Goal: Obtain resource: Download file/media

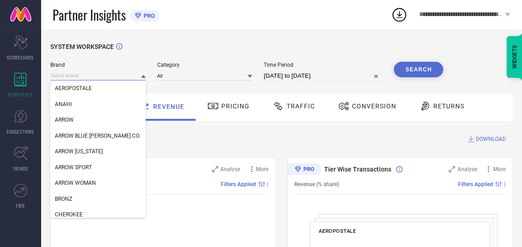
click at [114, 75] on input at bounding box center [98, 76] width 96 height 10
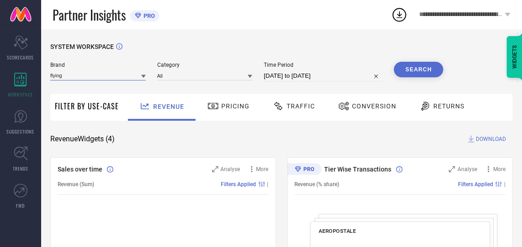
type input "flying"
click at [90, 75] on input "flying" at bounding box center [98, 76] width 96 height 10
click at [82, 95] on div "FLYING MACHINE" at bounding box center [98, 89] width 96 height 16
click at [176, 75] on input at bounding box center [205, 76] width 96 height 10
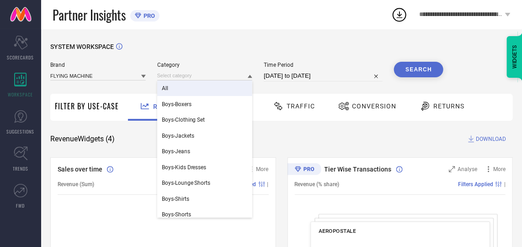
click at [187, 88] on div "All" at bounding box center [205, 89] width 96 height 16
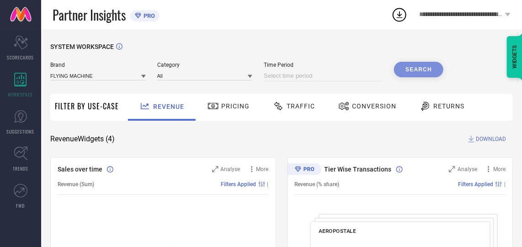
click at [335, 73] on input at bounding box center [323, 75] width 119 height 11
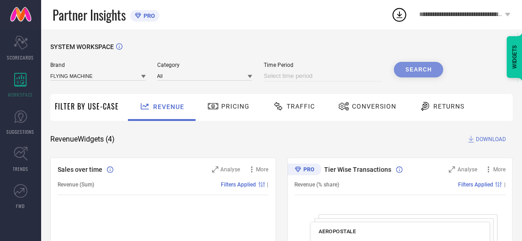
select select "8"
select select "2025"
select select "9"
select select "2025"
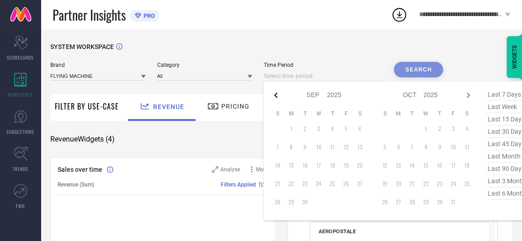
click at [277, 95] on icon at bounding box center [276, 95] width 11 height 11
select select "7"
select select "2025"
select select "8"
select select "2025"
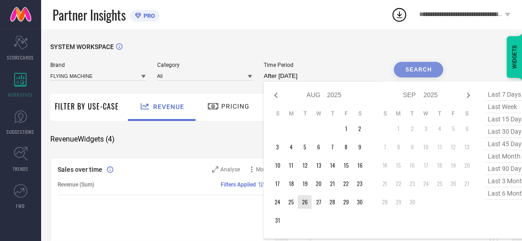
click at [309, 201] on td "26" at bounding box center [305, 202] width 14 height 14
type input "[DATE] to [DATE]"
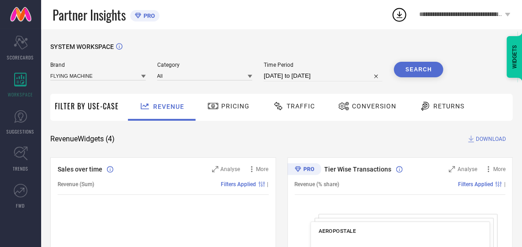
click at [380, 99] on div "Conversion" at bounding box center [367, 106] width 63 height 16
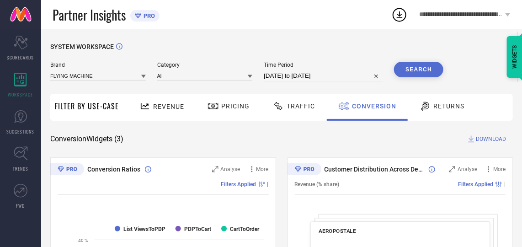
click at [416, 74] on button "Search" at bounding box center [418, 70] width 49 height 16
click at [483, 137] on span "DOWNLOAD" at bounding box center [491, 139] width 30 height 9
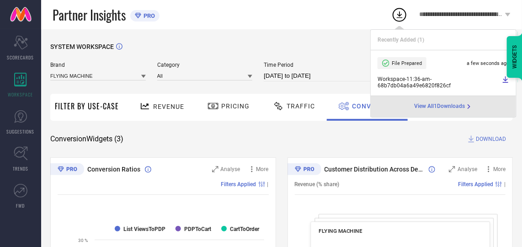
click at [292, 71] on input "[DATE] to [DATE]" at bounding box center [323, 75] width 119 height 11
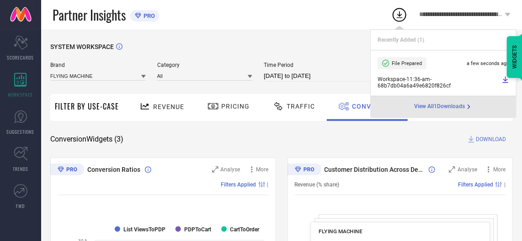
select select "7"
select select "2025"
select select "8"
select select "2025"
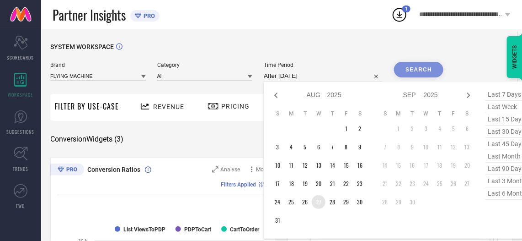
click at [318, 201] on td "27" at bounding box center [319, 202] width 14 height 14
type input "[DATE] to [DATE]"
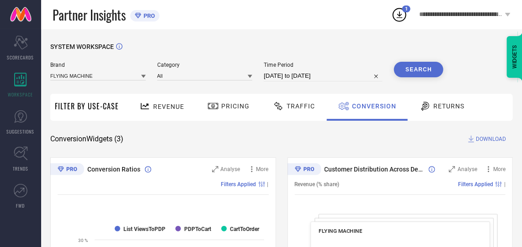
click at [419, 68] on button "Search" at bounding box center [418, 70] width 49 height 16
click at [480, 142] on span "DOWNLOAD" at bounding box center [491, 139] width 30 height 9
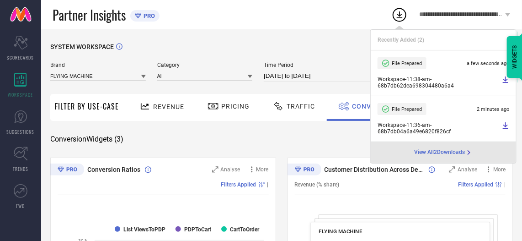
click at [315, 71] on input "[DATE] to [DATE]" at bounding box center [323, 75] width 119 height 11
select select "7"
select select "2025"
select select "8"
select select "2025"
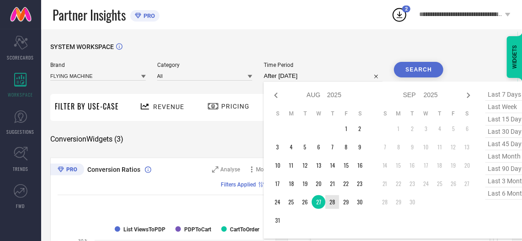
click at [334, 199] on td "28" at bounding box center [333, 202] width 14 height 14
type input "[DATE] to [DATE]"
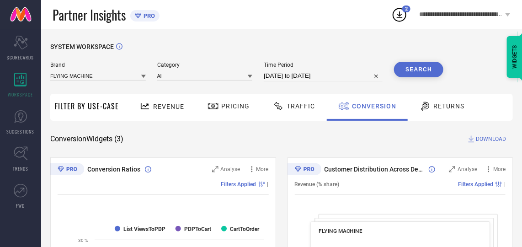
click at [410, 70] on button "Search" at bounding box center [418, 70] width 49 height 16
click at [484, 140] on span "DOWNLOAD" at bounding box center [491, 139] width 30 height 9
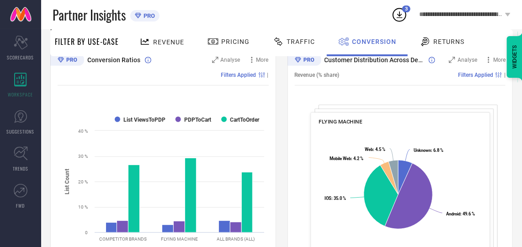
scroll to position [109, 0]
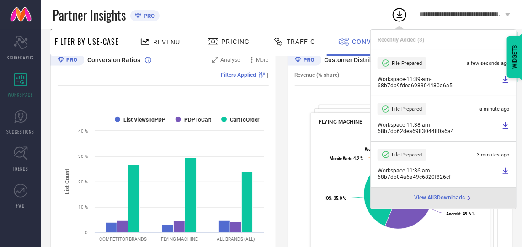
click at [318, 28] on div "Partner Insights PRO" at bounding box center [222, 14] width 339 height 29
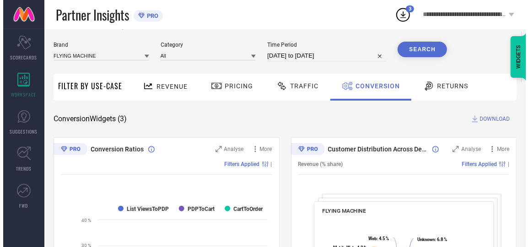
scroll to position [0, 0]
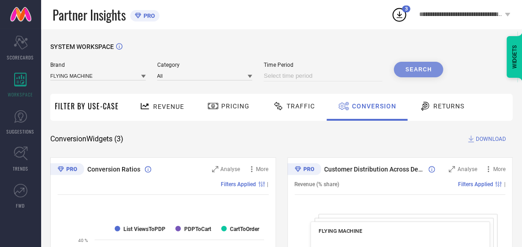
click at [348, 74] on input at bounding box center [323, 75] width 119 height 11
select select "8"
select select "2025"
select select "9"
select select "2025"
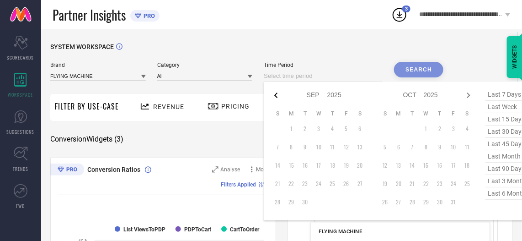
click at [278, 92] on icon at bounding box center [276, 95] width 11 height 11
select select "7"
select select "2025"
select select "8"
select select "2025"
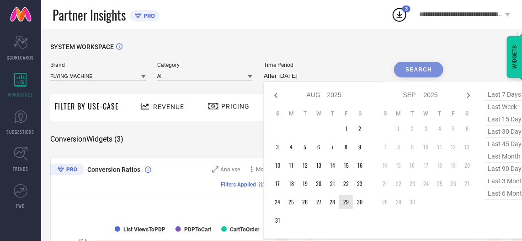
click at [347, 200] on td "29" at bounding box center [346, 202] width 14 height 14
type input "[DATE] to [DATE]"
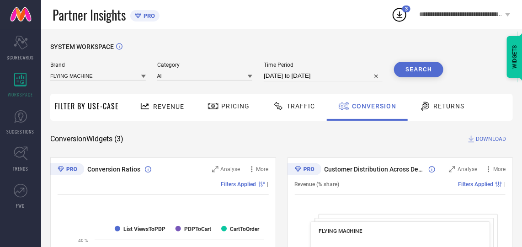
click at [414, 76] on button "Search" at bounding box center [418, 70] width 49 height 16
click at [486, 138] on span "DOWNLOAD" at bounding box center [491, 139] width 30 height 9
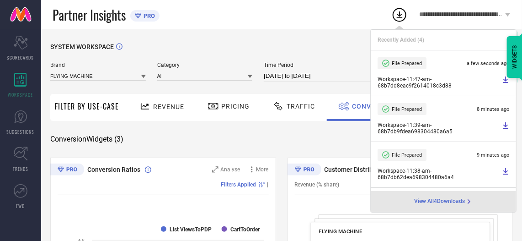
click at [357, 80] on input "[DATE] to [DATE]" at bounding box center [323, 75] width 119 height 11
select select "7"
select select "2025"
select select "8"
select select "2025"
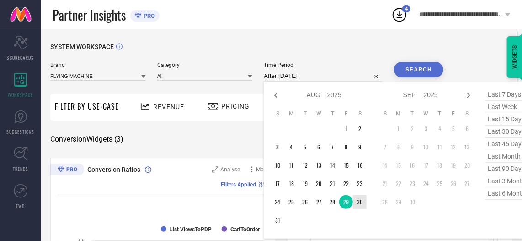
click at [363, 200] on td "30" at bounding box center [360, 202] width 14 height 14
type input "[DATE] to [DATE]"
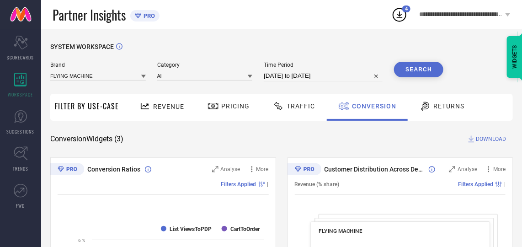
click at [412, 68] on button "Search" at bounding box center [418, 70] width 49 height 16
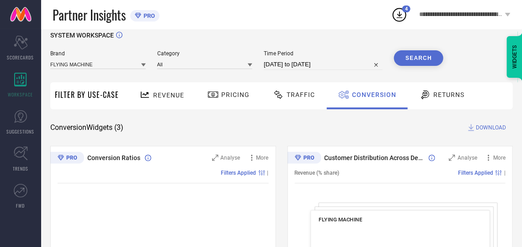
scroll to position [14, 0]
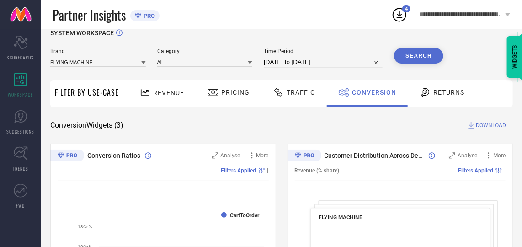
click at [486, 121] on span "DOWNLOAD" at bounding box center [491, 125] width 30 height 9
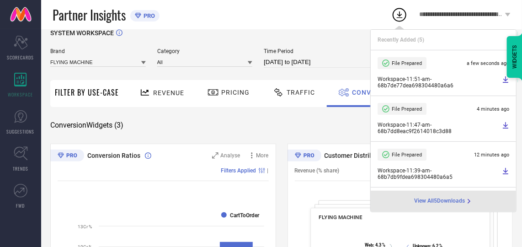
click at [236, 41] on div "SYSTEM WORKSPACE" at bounding box center [281, 38] width 463 height 19
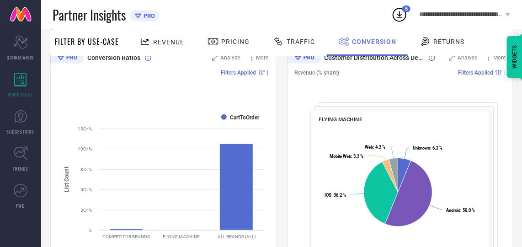
scroll to position [0, 0]
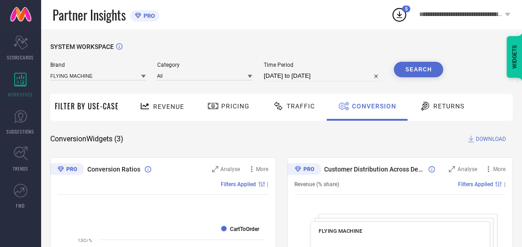
click at [417, 68] on button "Search" at bounding box center [418, 70] width 49 height 16
click at [495, 135] on span "DOWNLOAD" at bounding box center [491, 139] width 30 height 9
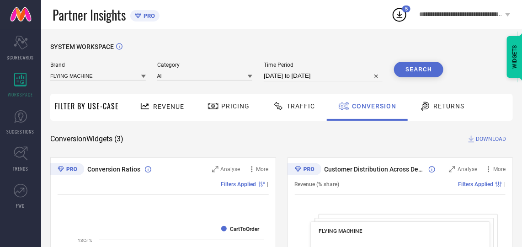
click at [346, 74] on input "[DATE] to [DATE]" at bounding box center [323, 75] width 119 height 11
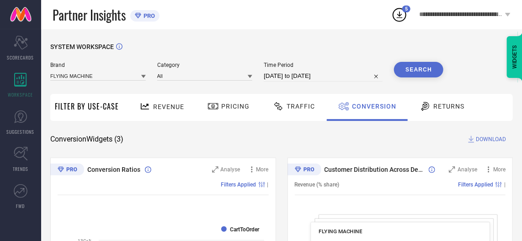
select select "7"
select select "2025"
select select "8"
select select "2025"
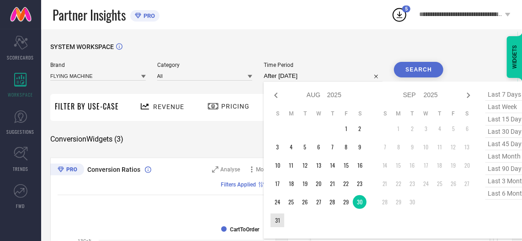
click at [276, 221] on td "31" at bounding box center [278, 220] width 14 height 14
type input "[DATE] to [DATE]"
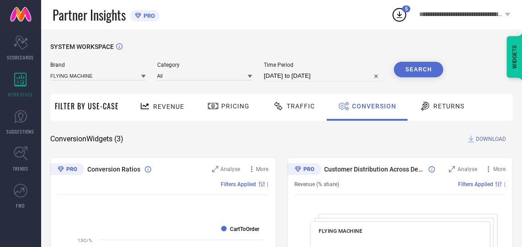
click at [406, 71] on button "Search" at bounding box center [418, 70] width 49 height 16
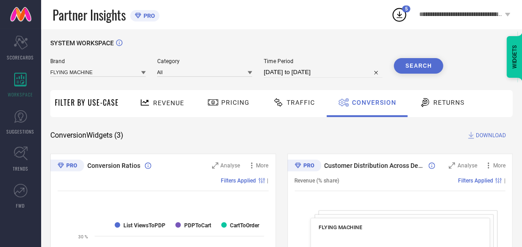
scroll to position [3, 0]
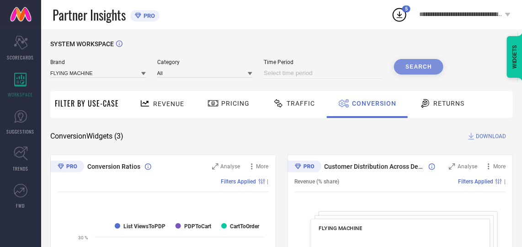
select select "8"
select select "2025"
select select "9"
select select "2025"
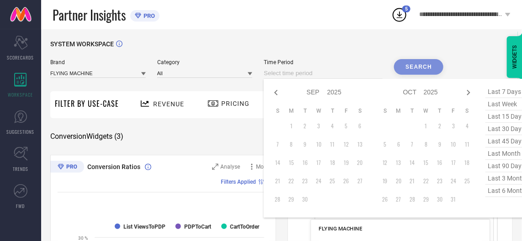
click at [309, 70] on input at bounding box center [323, 73] width 119 height 11
click at [278, 94] on icon at bounding box center [276, 92] width 11 height 11
select select "7"
select select "2025"
select select "8"
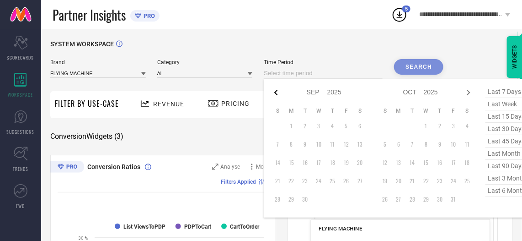
select select "2025"
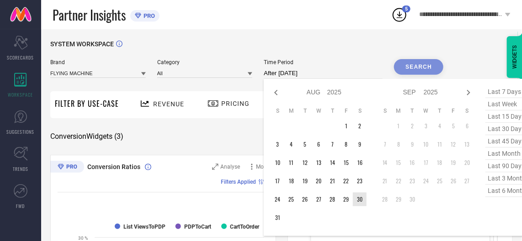
click at [359, 196] on td "30" at bounding box center [360, 199] width 14 height 14
type input "[DATE] to [DATE]"
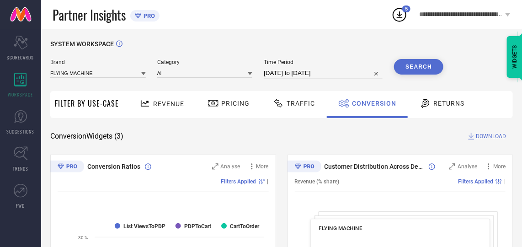
click at [412, 67] on button "Search" at bounding box center [418, 67] width 49 height 16
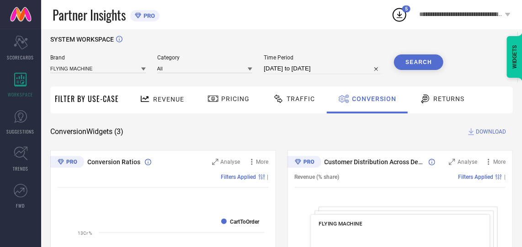
scroll to position [0, 0]
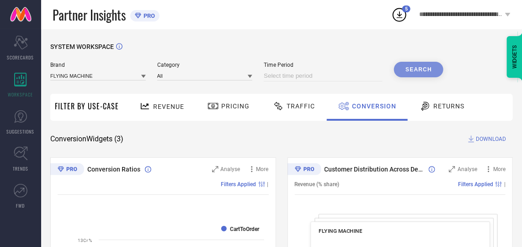
click at [331, 75] on input at bounding box center [323, 75] width 119 height 11
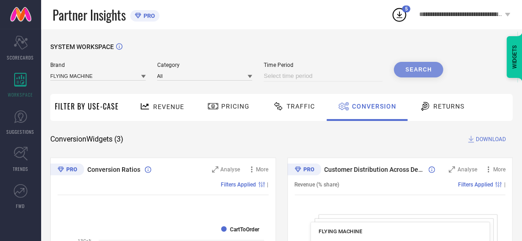
select select "8"
select select "2025"
select select "9"
select select "2025"
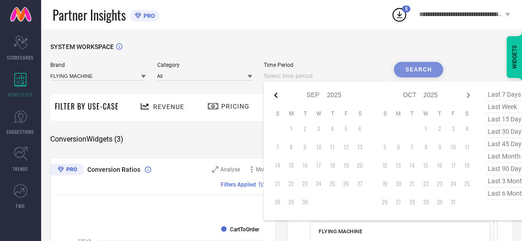
click at [280, 100] on icon at bounding box center [276, 95] width 11 height 11
select select "7"
select select "2025"
select select "8"
select select "2025"
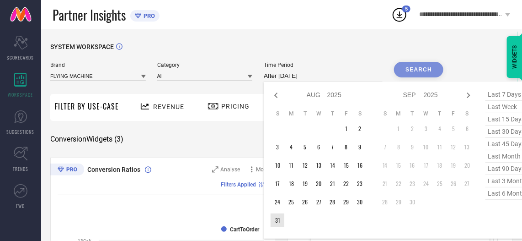
click at [281, 216] on td "31" at bounding box center [278, 220] width 14 height 14
type input "[DATE] to [DATE]"
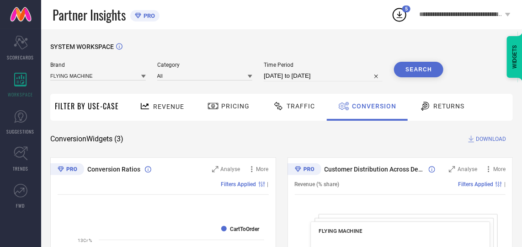
click at [414, 65] on button "Search" at bounding box center [418, 70] width 49 height 16
click at [484, 138] on span "DOWNLOAD" at bounding box center [491, 139] width 30 height 9
